Goal: Task Accomplishment & Management: Manage account settings

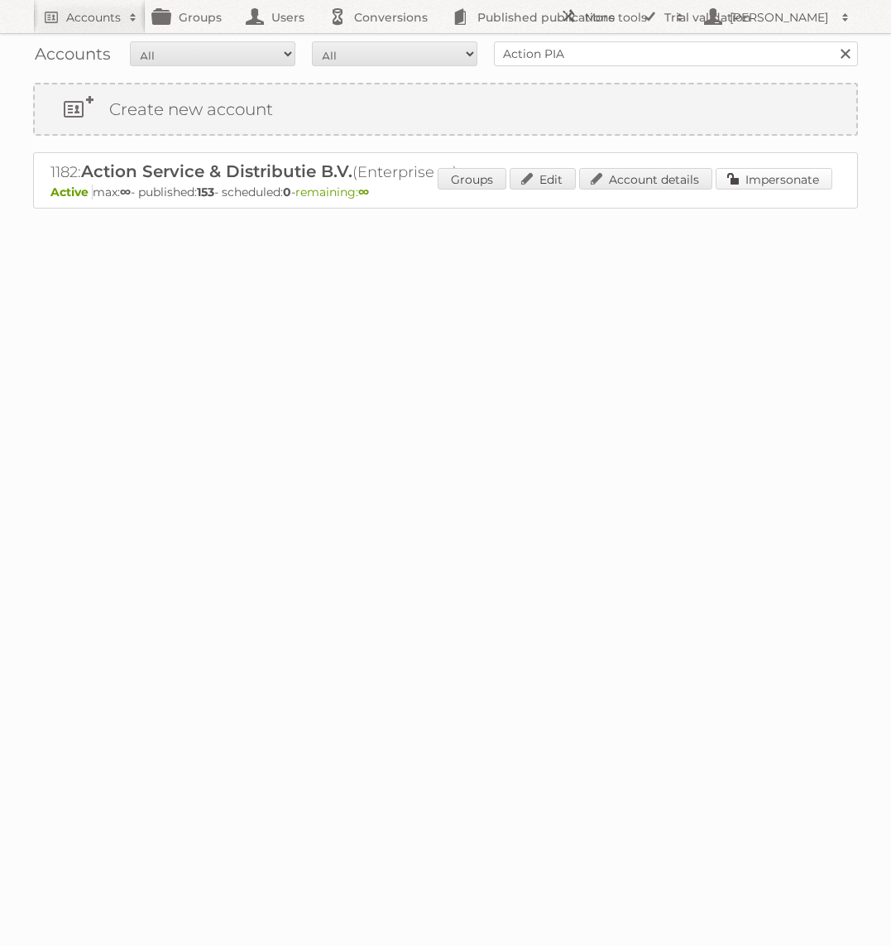
click at [791, 178] on link "Impersonate" at bounding box center [774, 179] width 117 height 22
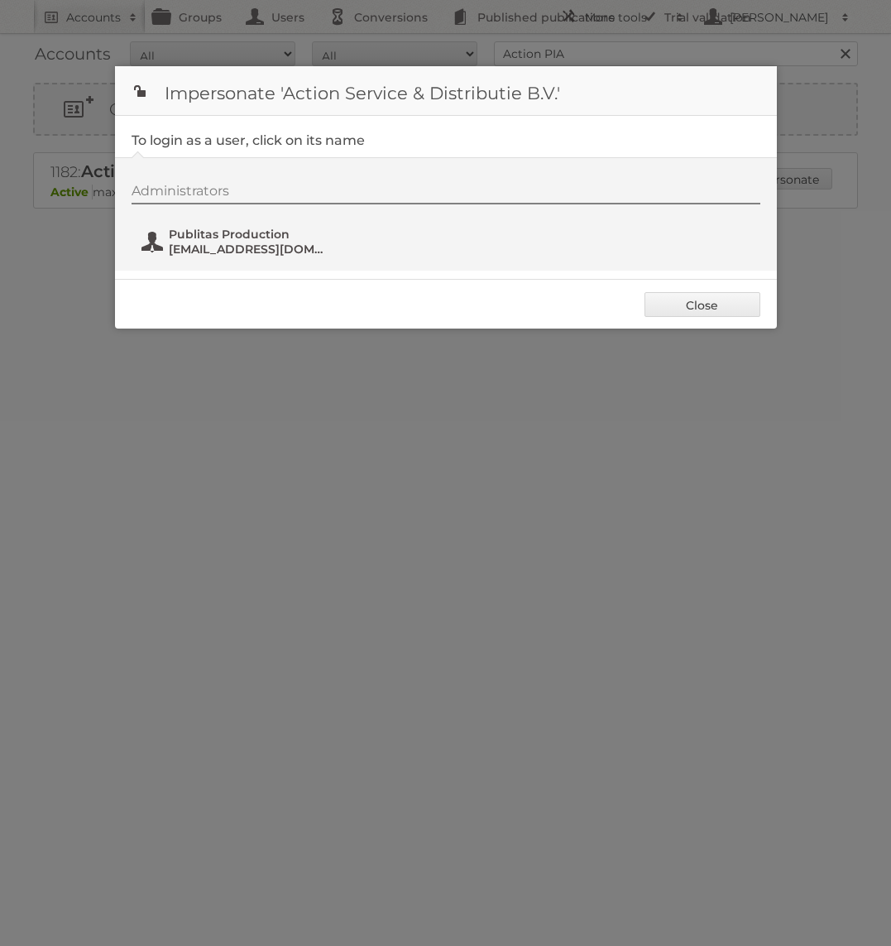
click at [241, 233] on span "Publitas Production" at bounding box center [249, 234] width 161 height 15
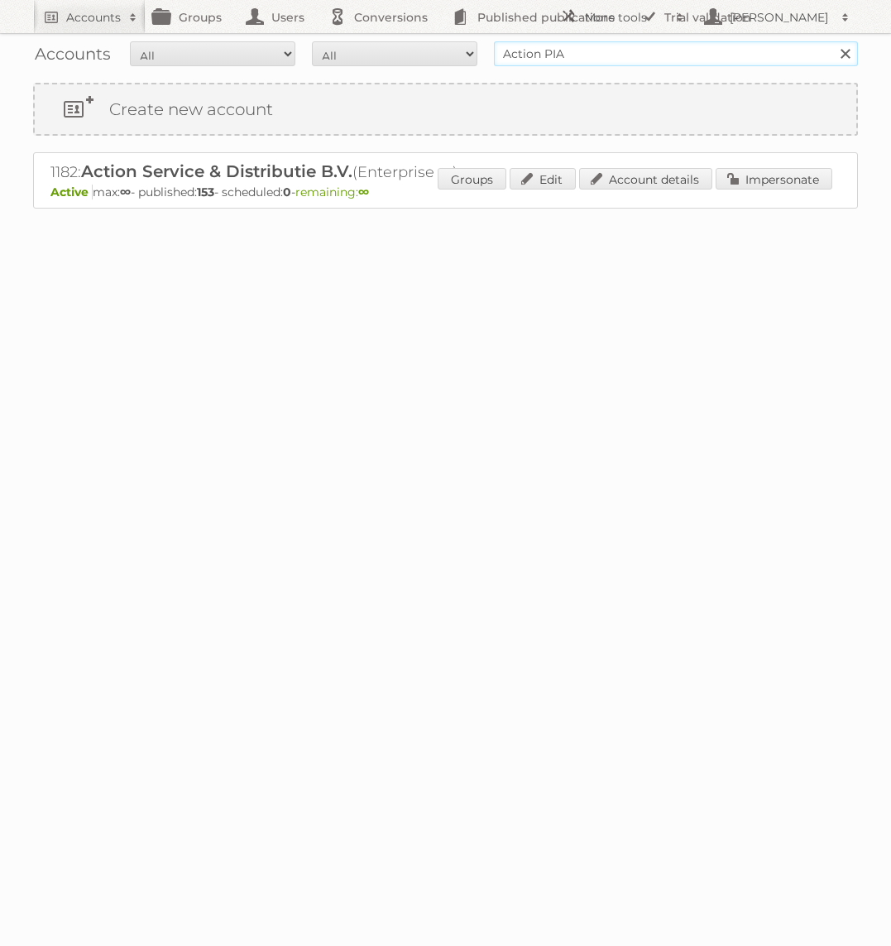
click at [591, 56] on input "Action PIA" at bounding box center [676, 53] width 364 height 25
type input "Holland & [PERSON_NAME]"
click at [833, 41] on input "Search" at bounding box center [845, 53] width 25 height 25
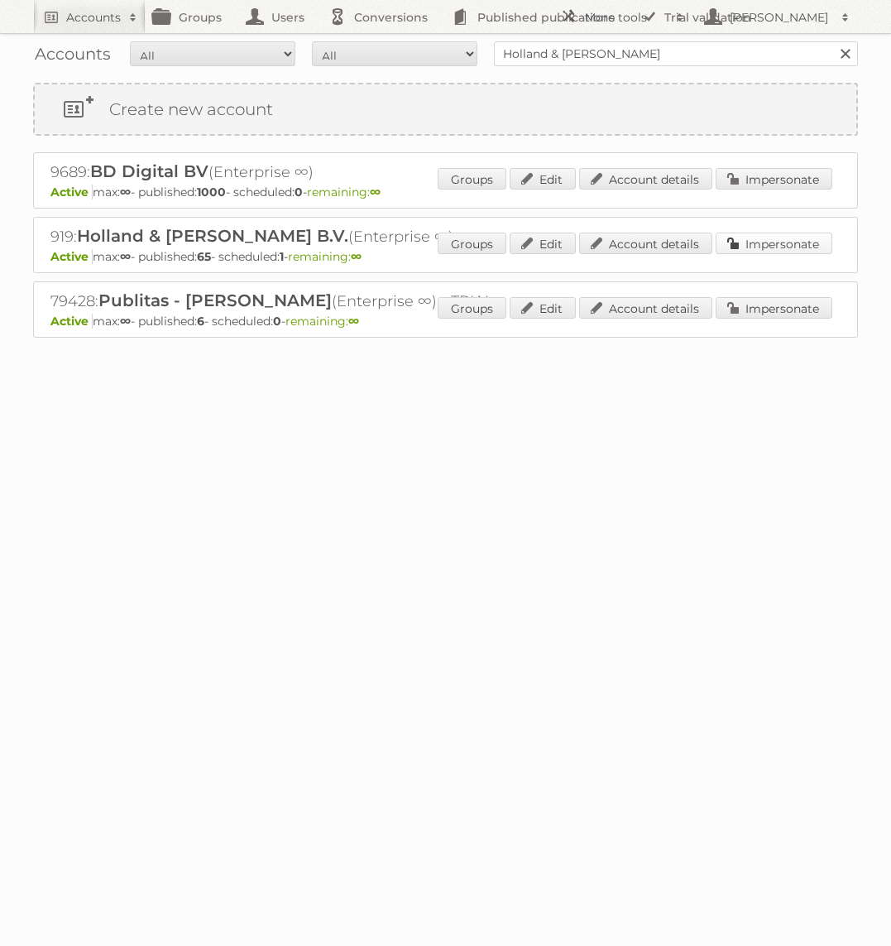
click at [745, 250] on link "Impersonate" at bounding box center [774, 244] width 117 height 22
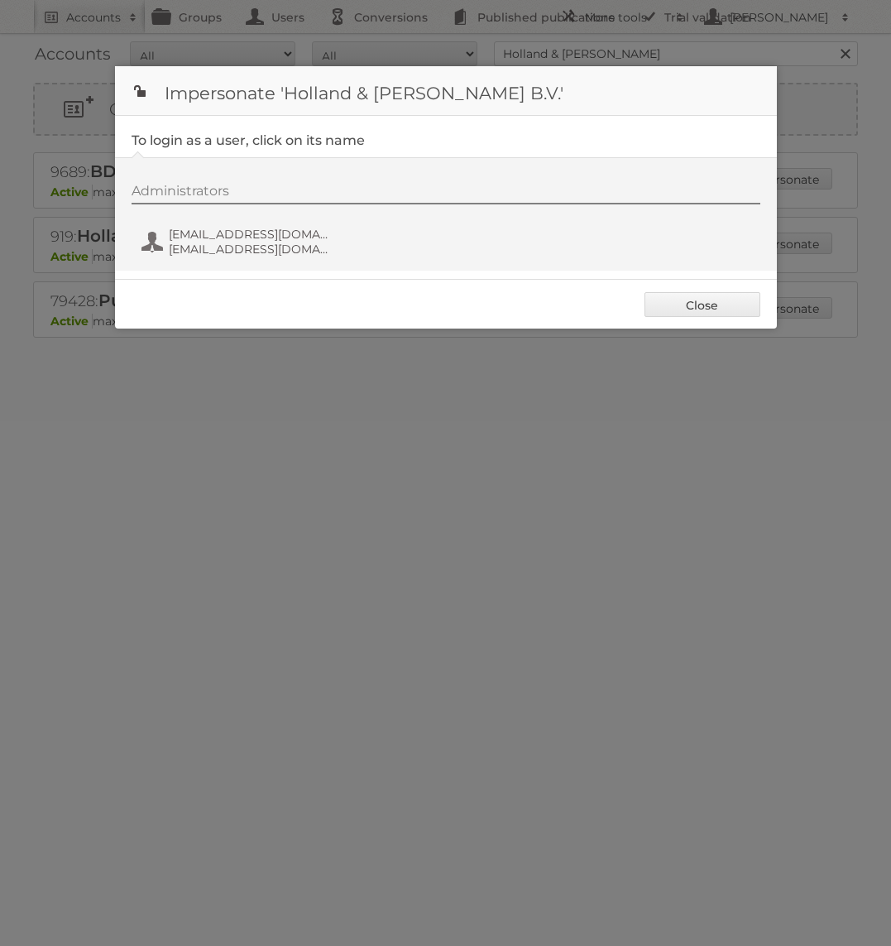
click at [269, 204] on div "Administrators" at bounding box center [446, 194] width 629 height 22
click at [267, 232] on span "[EMAIL_ADDRESS][DOMAIN_NAME]" at bounding box center [249, 234] width 161 height 15
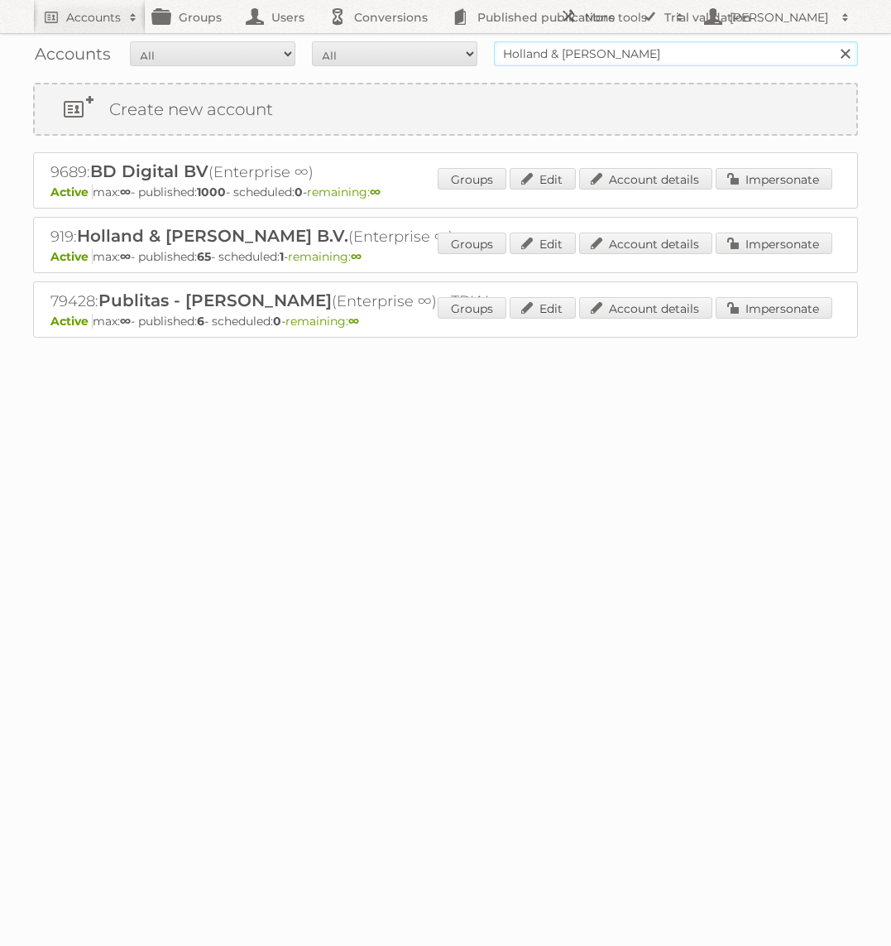
click at [550, 61] on input "Holland & [PERSON_NAME]" at bounding box center [676, 53] width 364 height 25
click at [522, 55] on input "Holland & [PERSON_NAME]" at bounding box center [676, 53] width 364 height 25
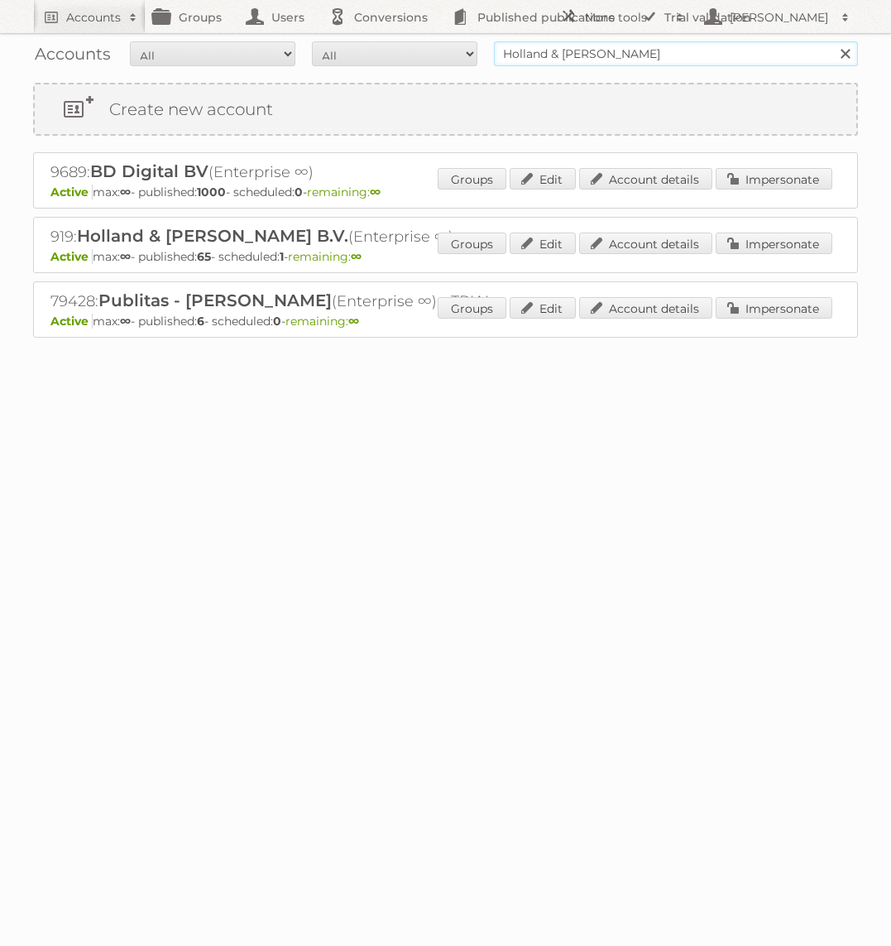
click at [522, 55] on input "Holland & [PERSON_NAME]" at bounding box center [676, 53] width 364 height 25
type input "Action PIA"
click at [833, 41] on input "Search" at bounding box center [845, 53] width 25 height 25
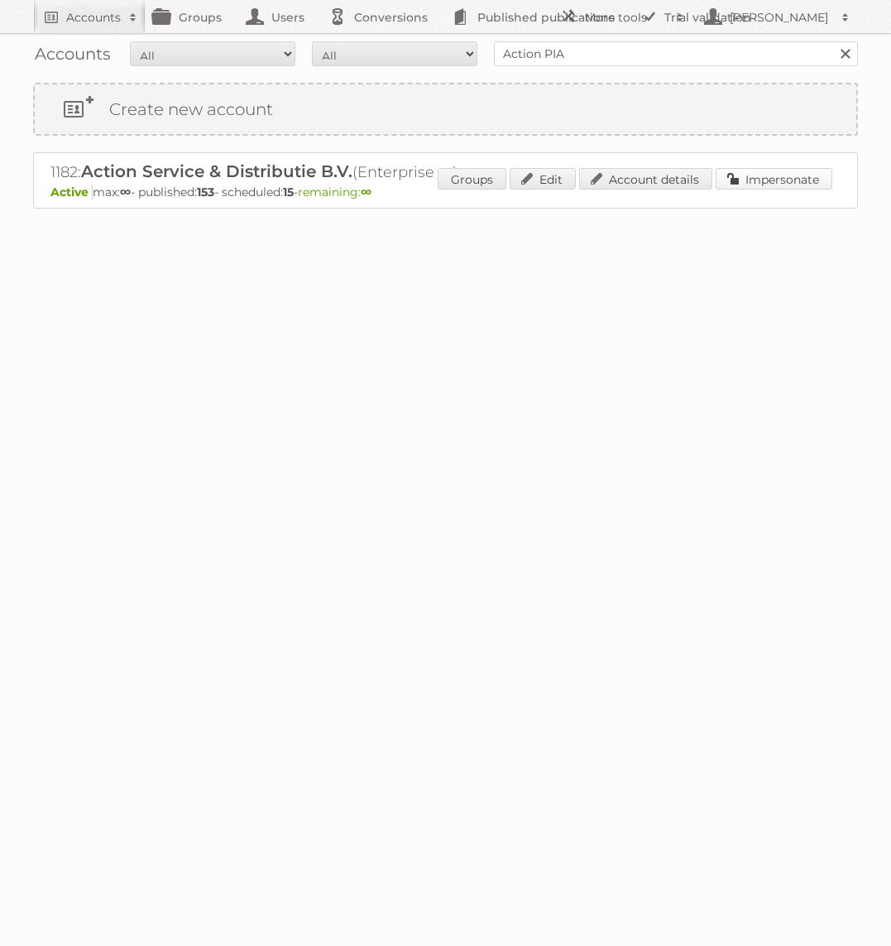
click at [727, 184] on link "Impersonate" at bounding box center [774, 179] width 117 height 22
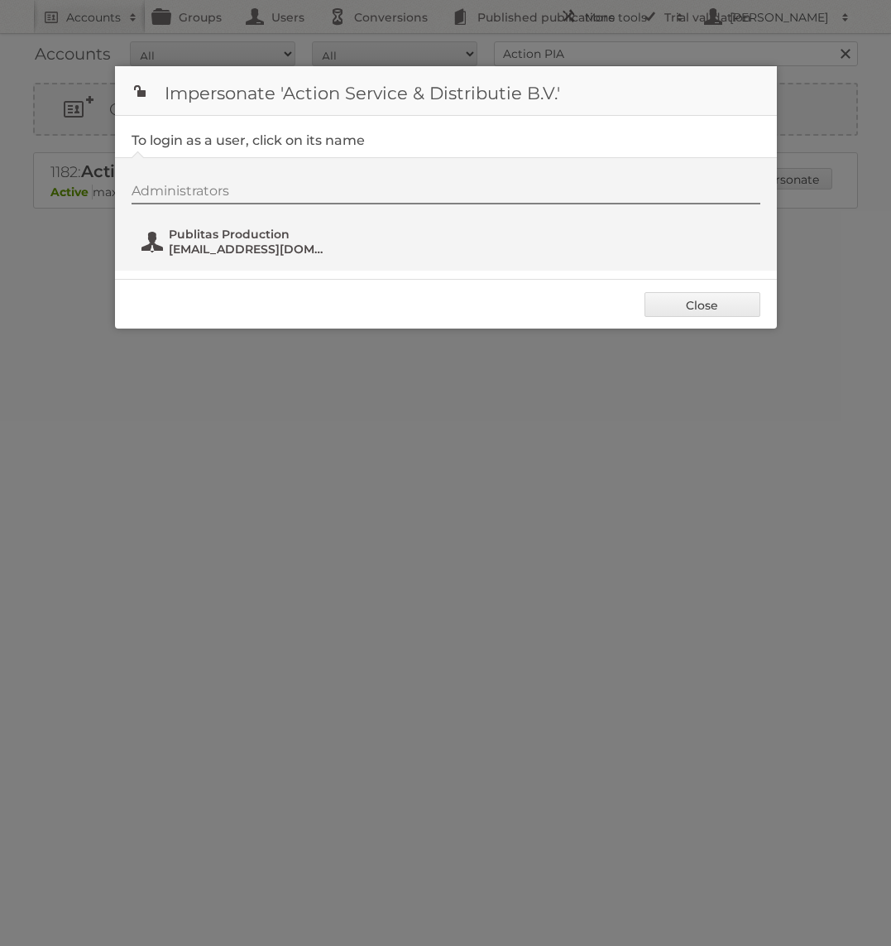
click at [233, 251] on span "fs+action@publitas.com" at bounding box center [249, 249] width 161 height 15
